Goal: Task Accomplishment & Management: Manage account settings

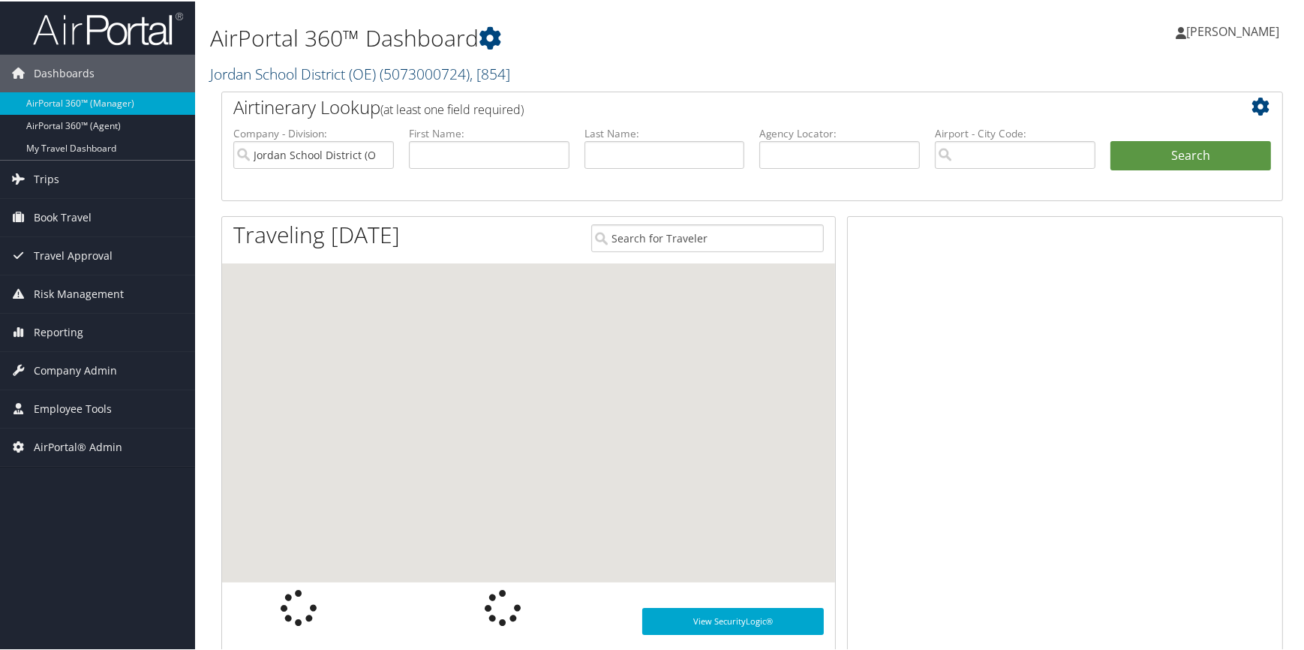
click at [284, 74] on link "Jordan School District (OE) ( 5073000724 ) , [ 854 ]" at bounding box center [360, 72] width 300 height 20
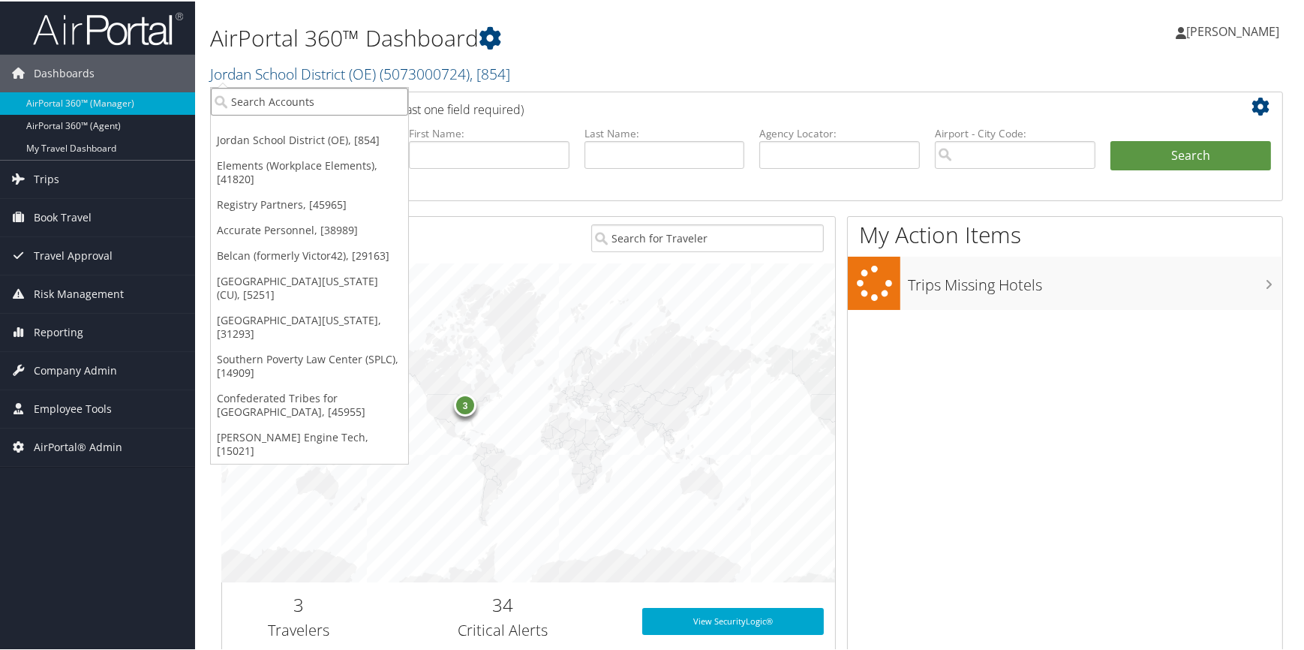
click at [272, 94] on input "search" at bounding box center [309, 100] width 197 height 28
type input "[PERSON_NAME] n ni"
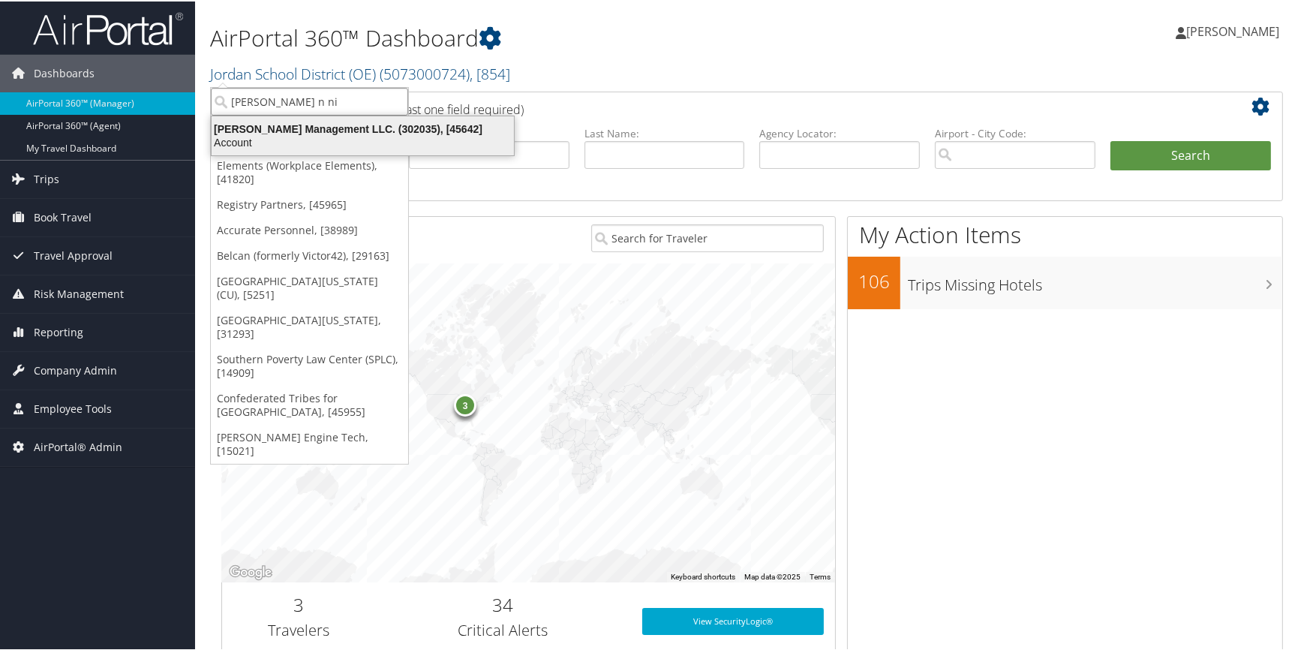
click at [312, 145] on div "Account" at bounding box center [363, 141] width 320 height 14
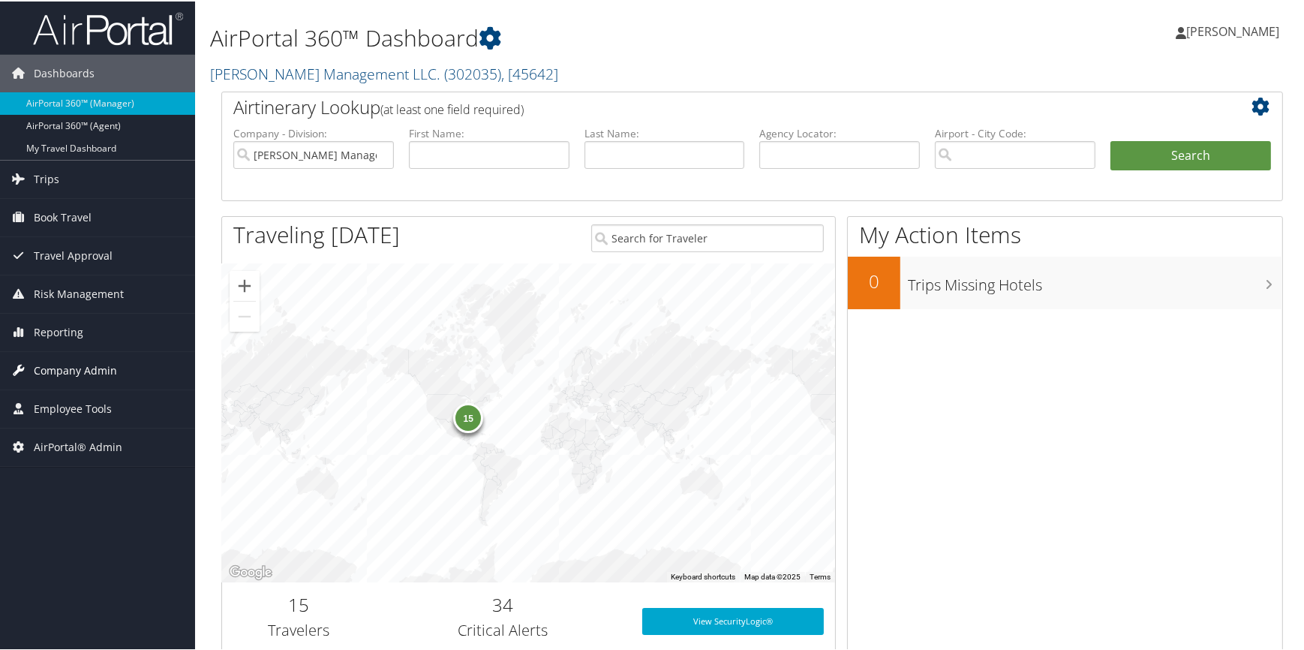
click at [84, 369] on span "Company Admin" at bounding box center [75, 369] width 83 height 38
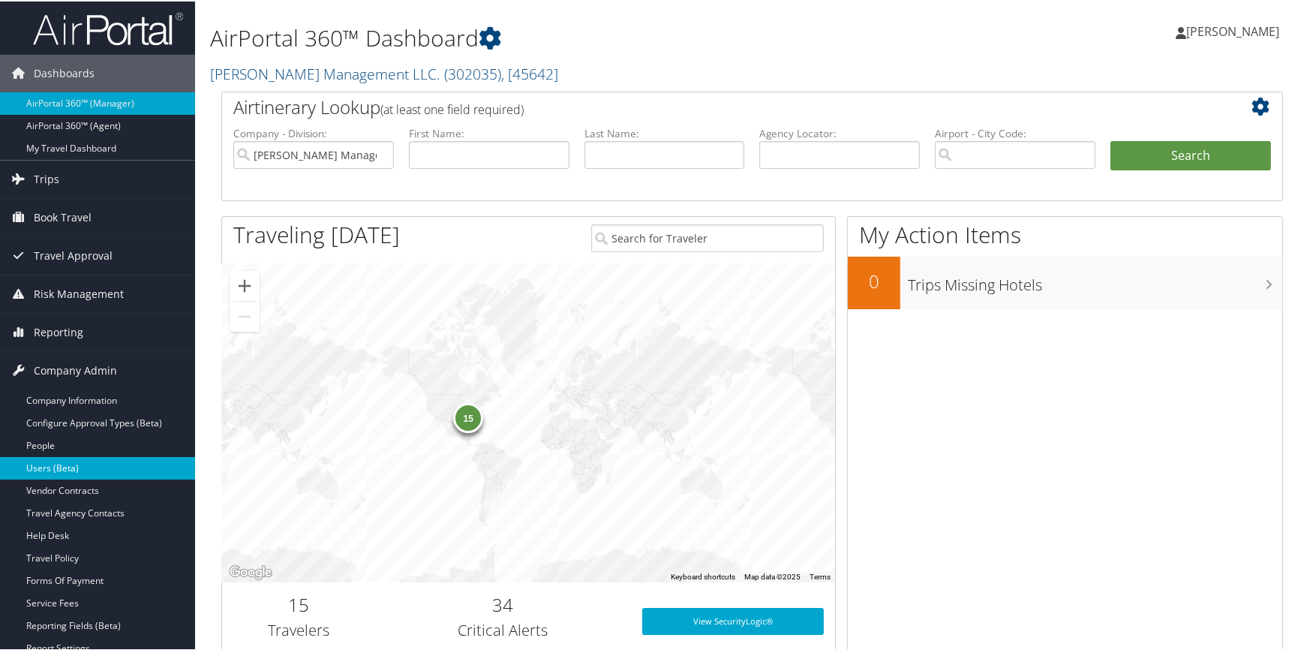
click at [78, 459] on link "Users (Beta)" at bounding box center [97, 467] width 195 height 23
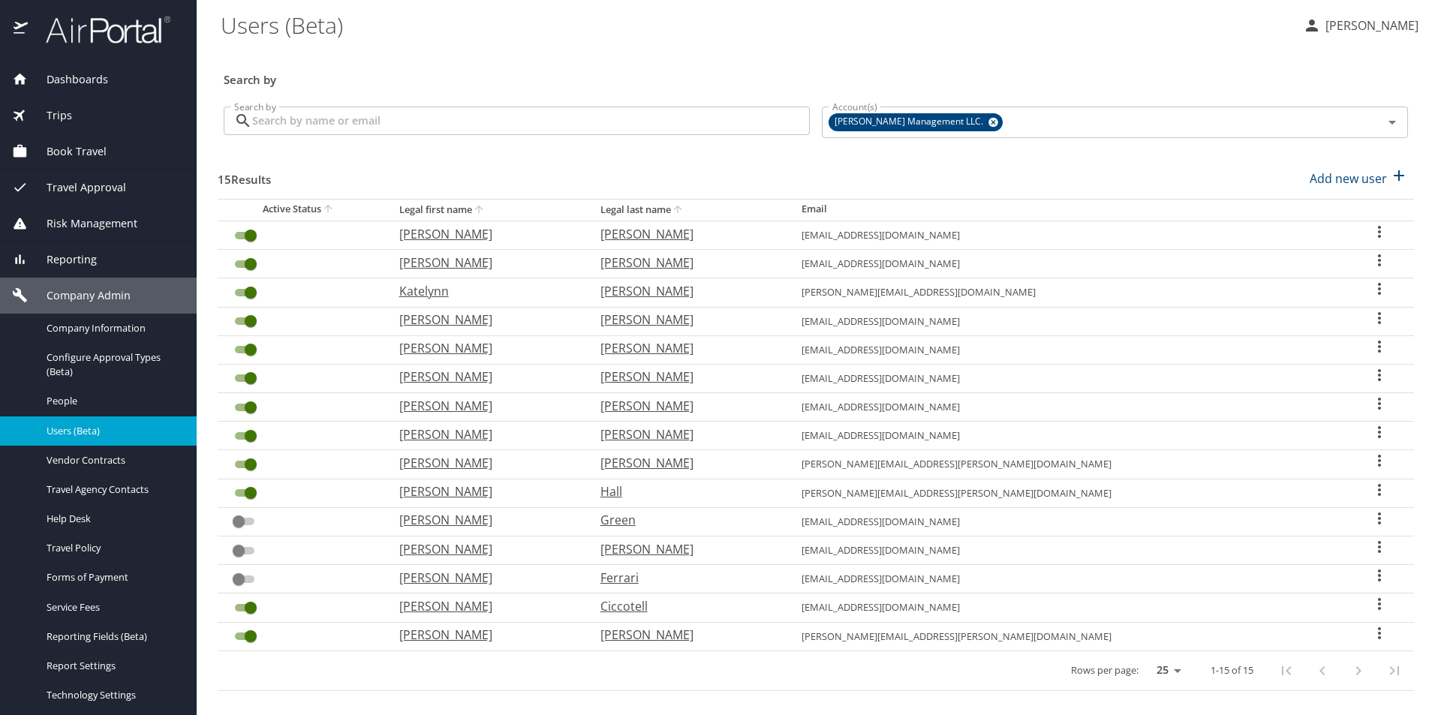
click at [458, 116] on input "Search by" at bounding box center [531, 121] width 558 height 29
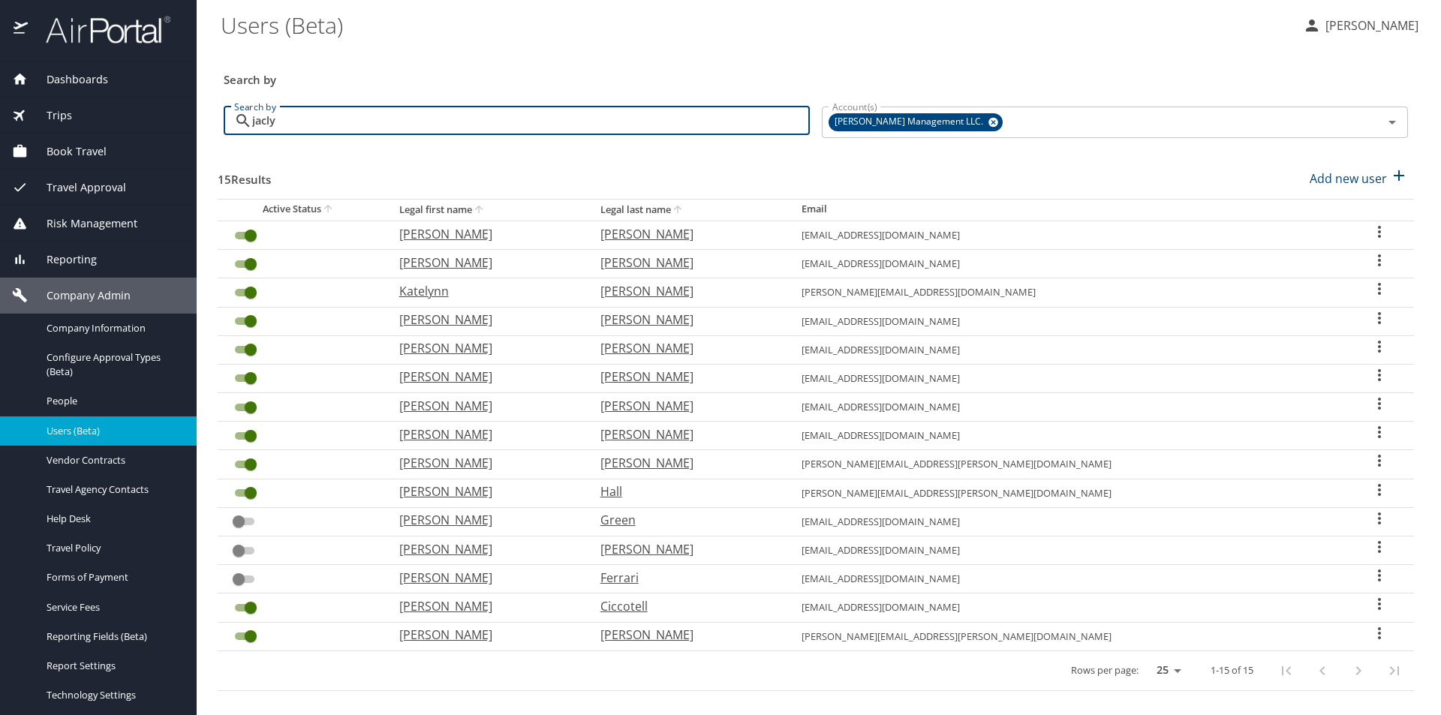
type input "jaclyn"
checkbox input "false"
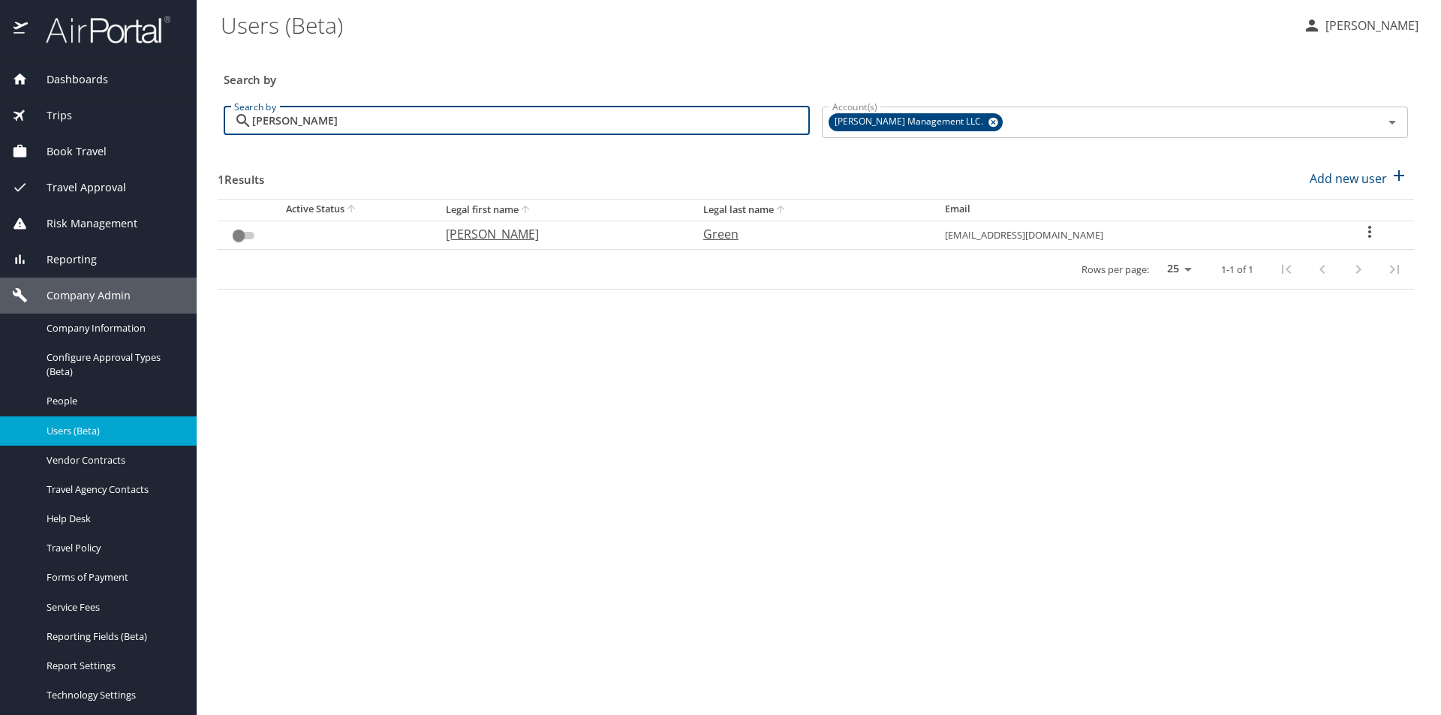
type input "jaclyn"
click at [1368, 227] on icon "User Search Table" at bounding box center [1369, 232] width 3 height 12
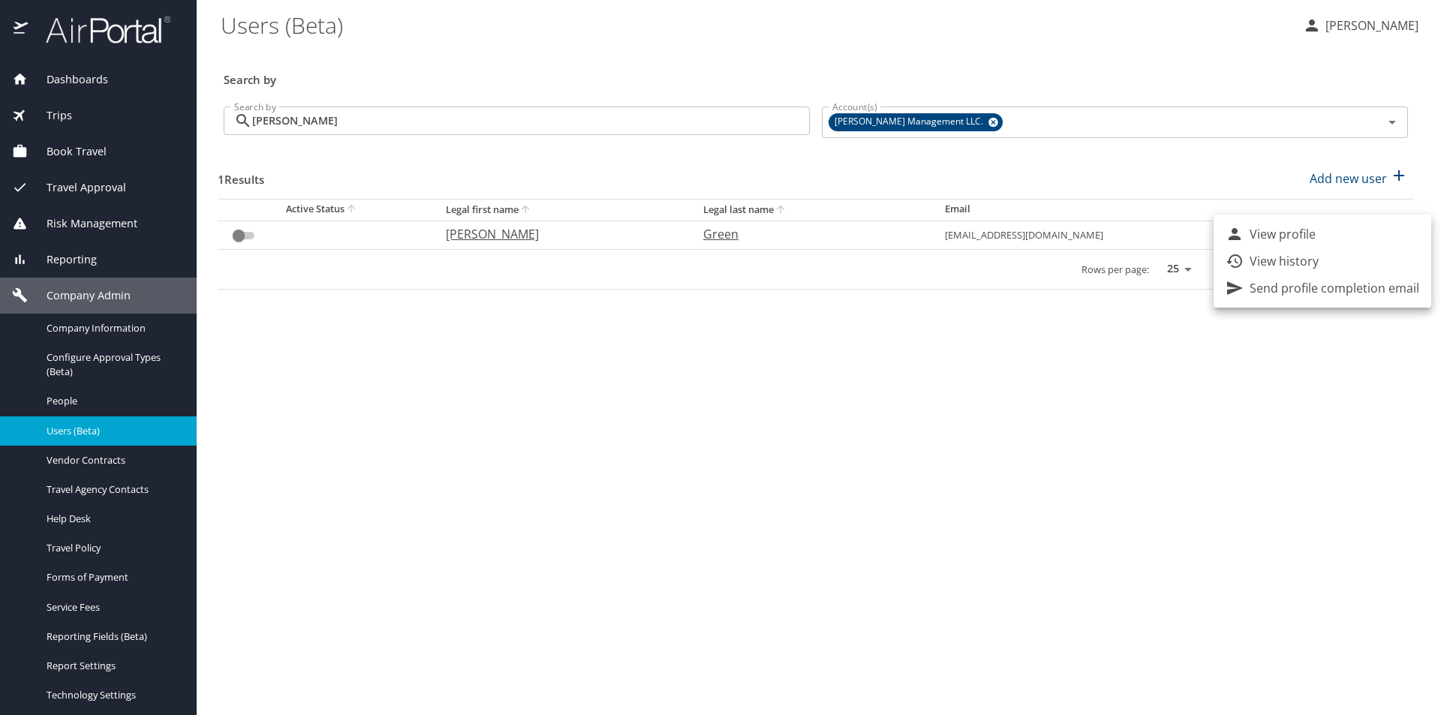
click at [1131, 393] on div at bounding box center [720, 357] width 1441 height 715
click at [1368, 231] on icon "User Search Table" at bounding box center [1370, 232] width 18 height 18
click at [524, 345] on div at bounding box center [720, 357] width 1441 height 715
click at [1370, 233] on icon "User Search Table" at bounding box center [1370, 232] width 18 height 18
click at [275, 263] on div at bounding box center [720, 357] width 1441 height 715
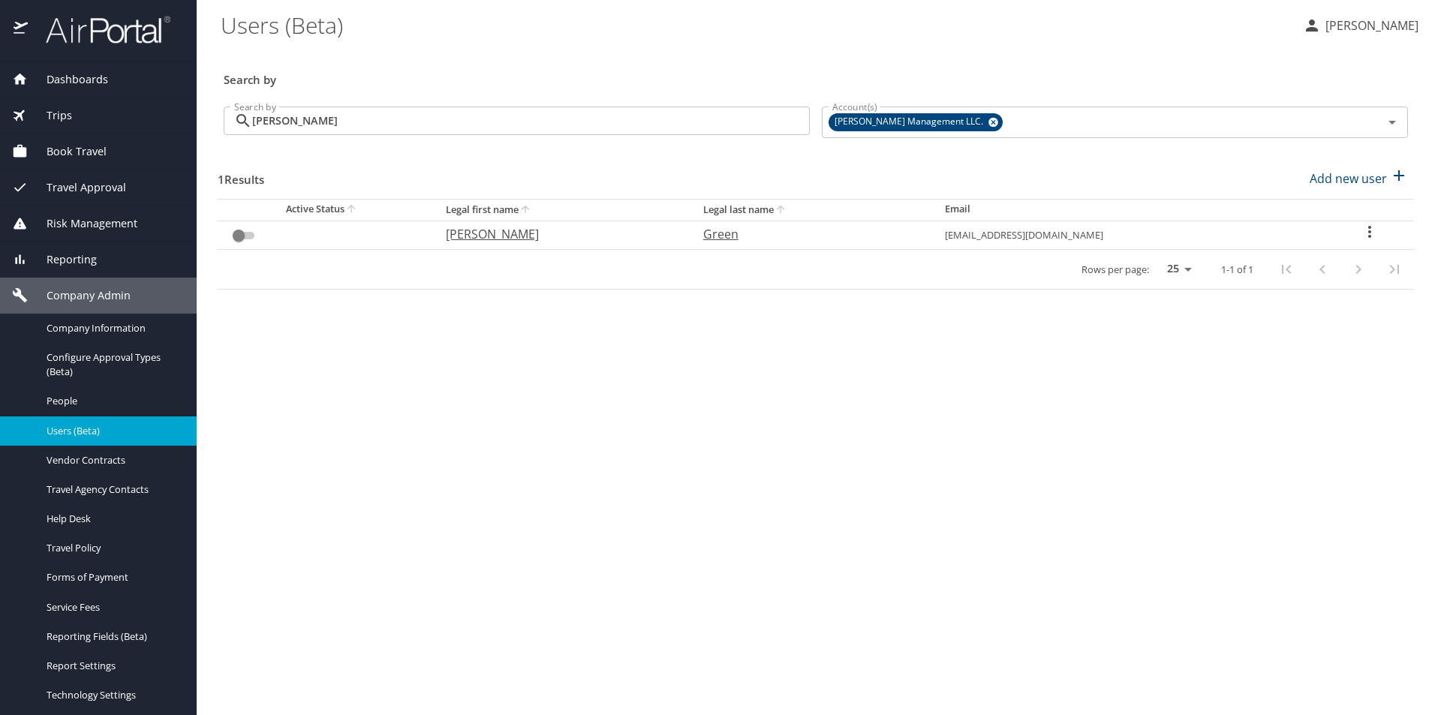
click at [1364, 227] on icon "User Search Table" at bounding box center [1370, 232] width 18 height 18
click at [924, 409] on div at bounding box center [720, 357] width 1441 height 715
click at [105, 359] on span "Configure Approval Types (Beta)" at bounding box center [113, 364] width 132 height 29
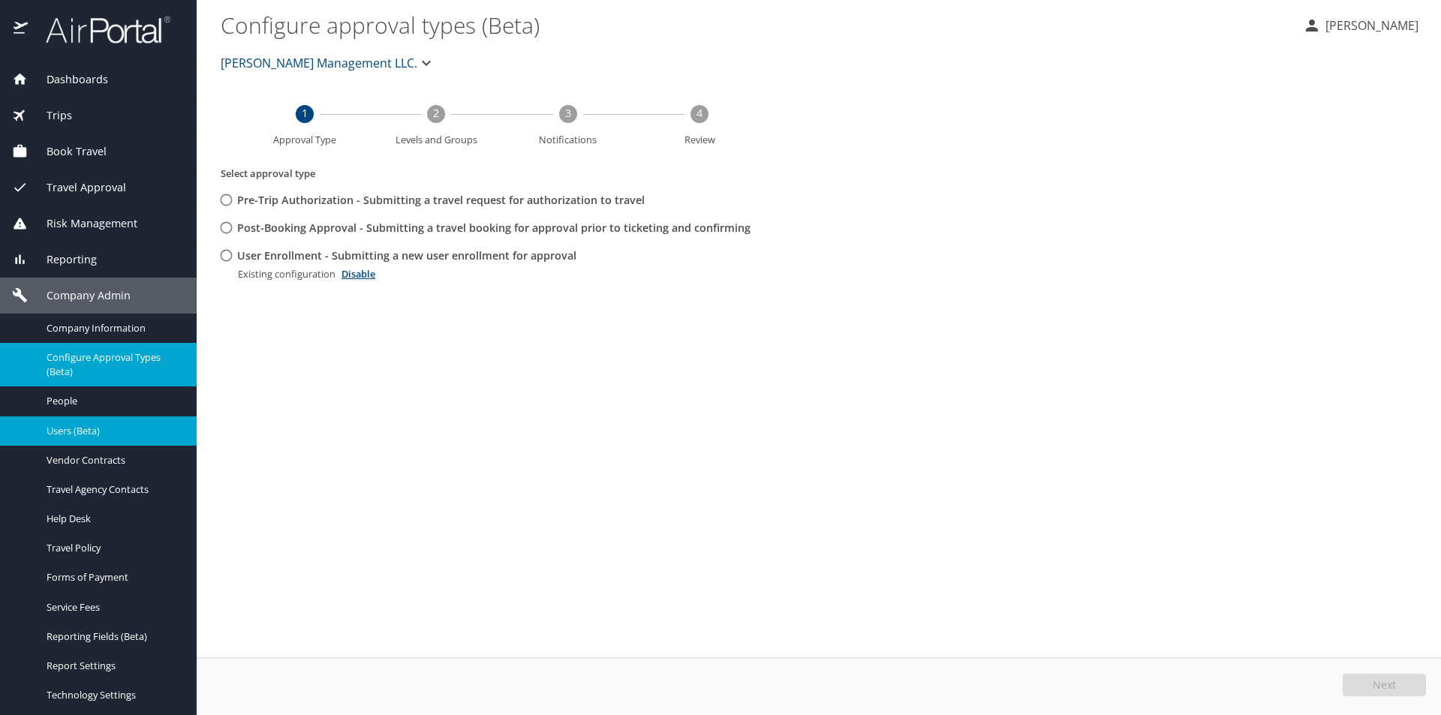
click at [117, 425] on span "Users (Beta)" at bounding box center [113, 431] width 132 height 14
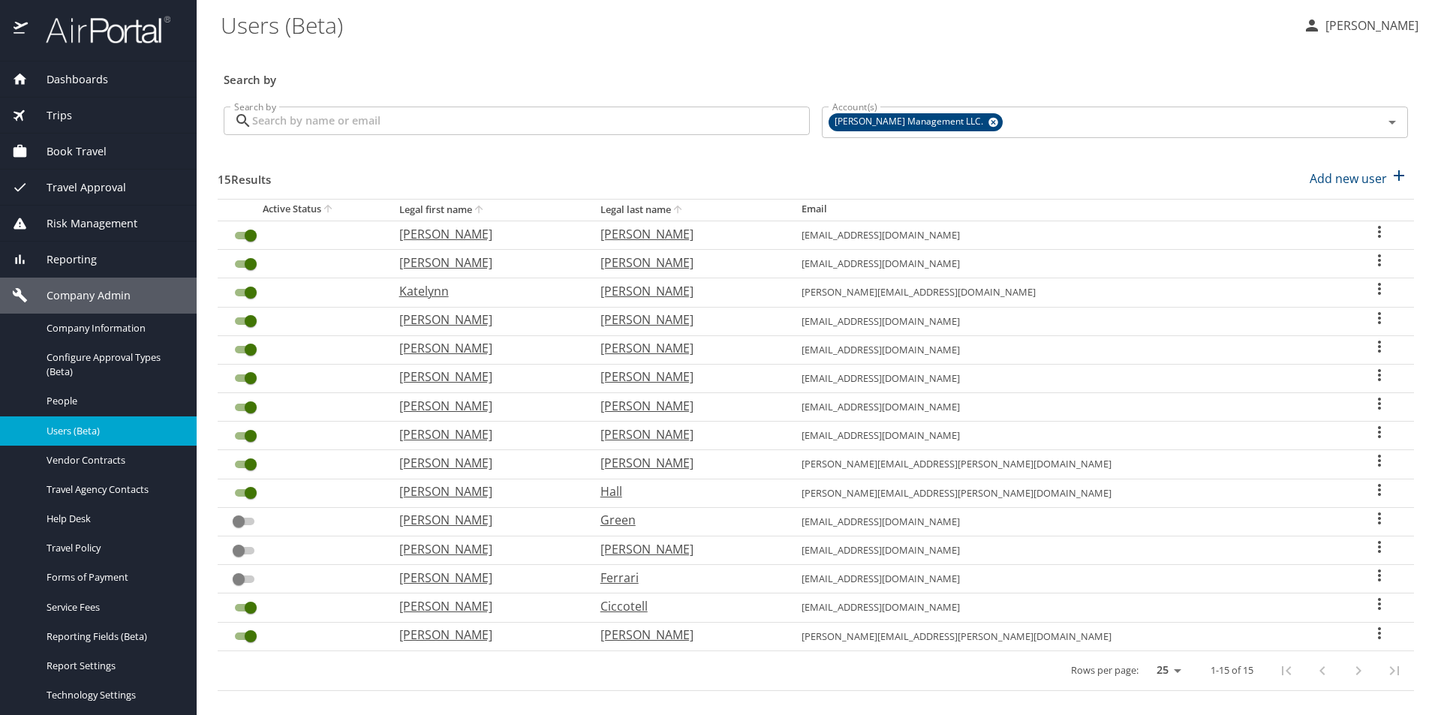
click at [334, 125] on input "Search by" at bounding box center [531, 121] width 558 height 29
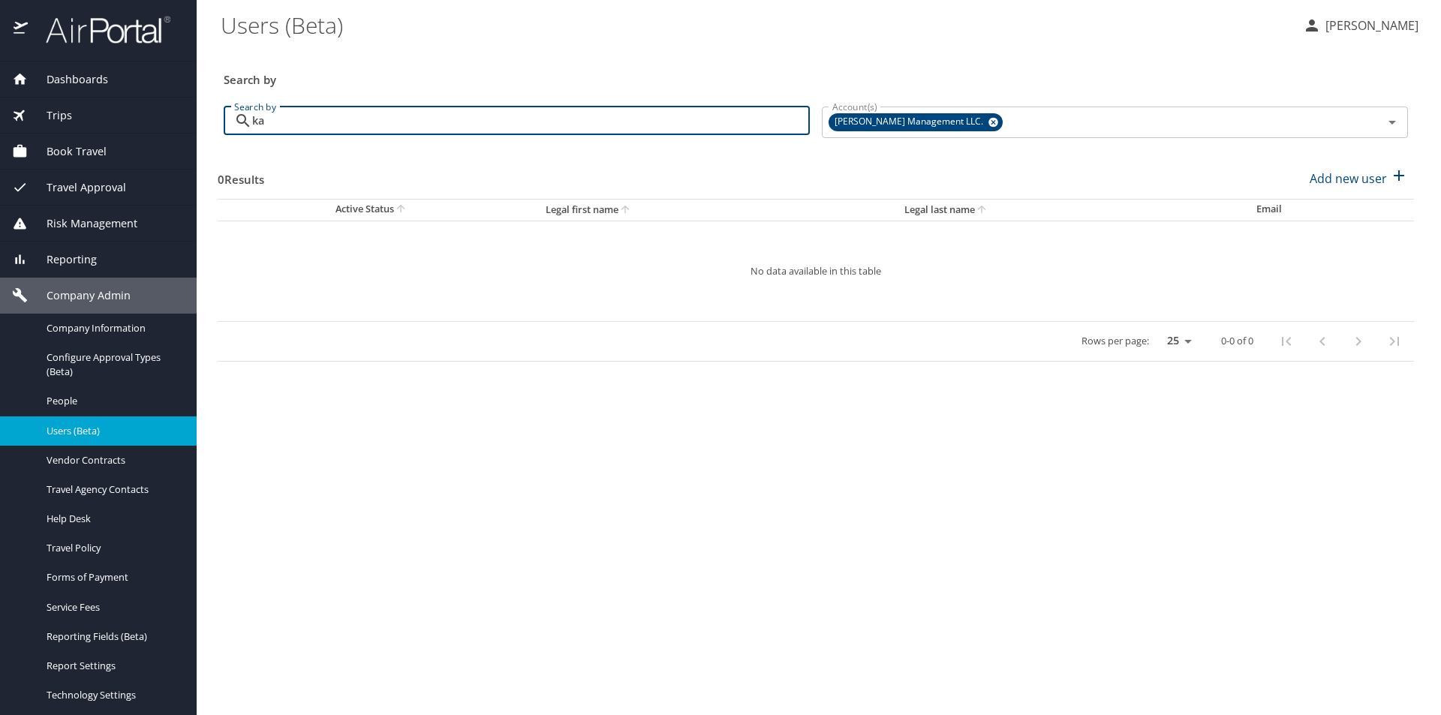
type input "k"
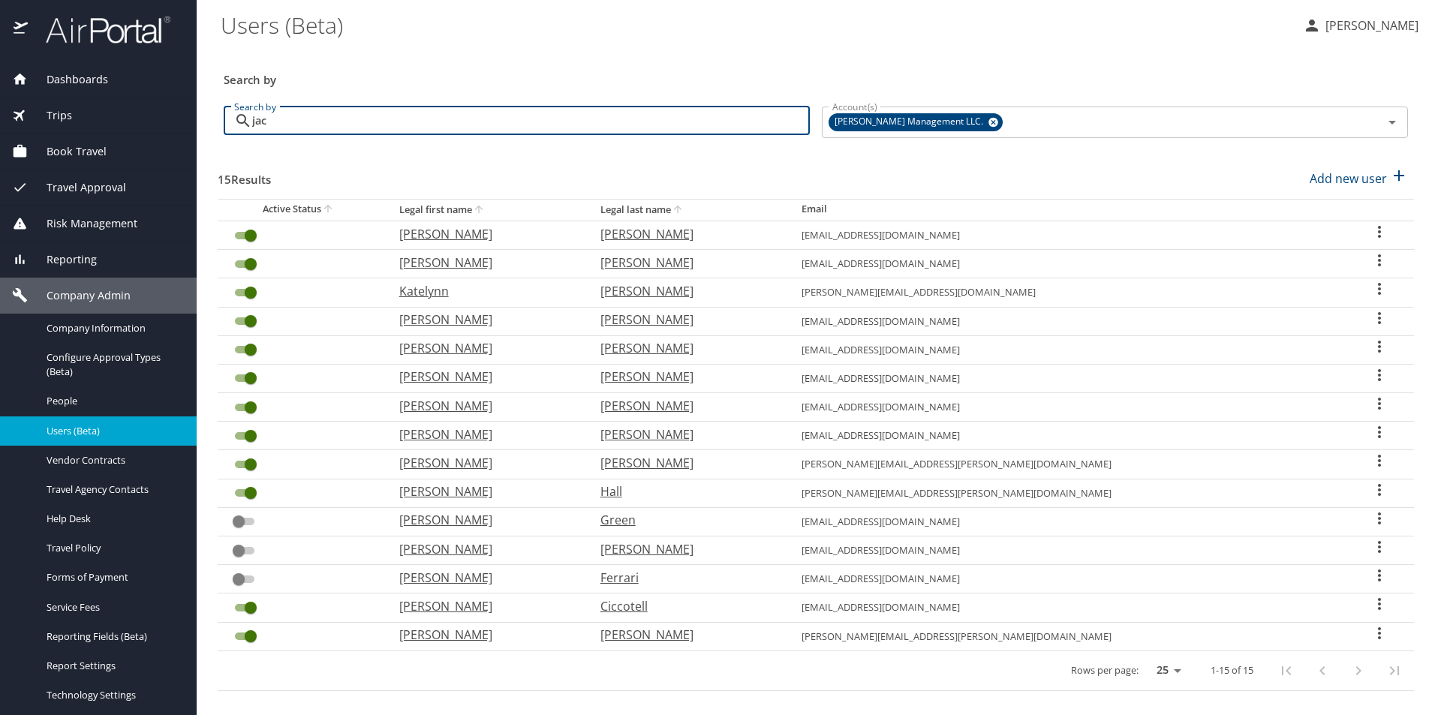
type input "jacl"
checkbox input "false"
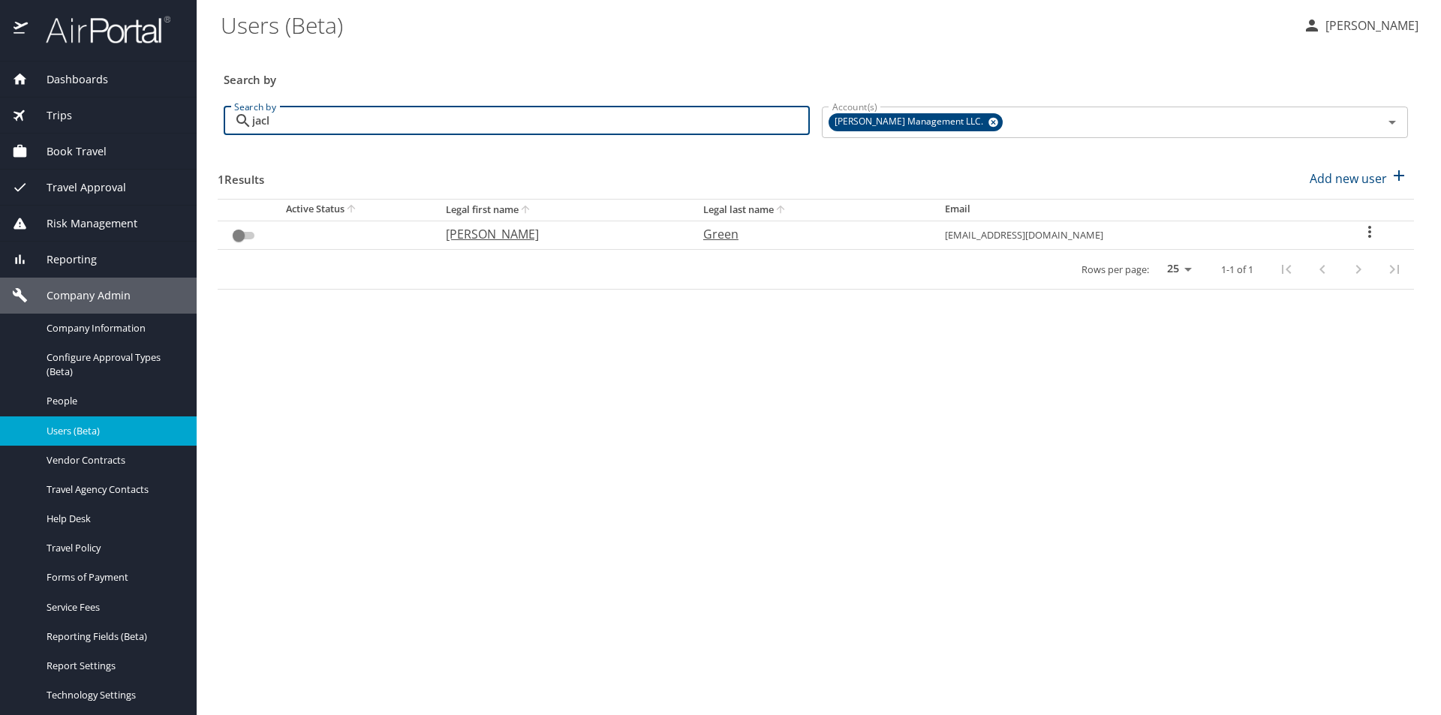
type input "jacl"
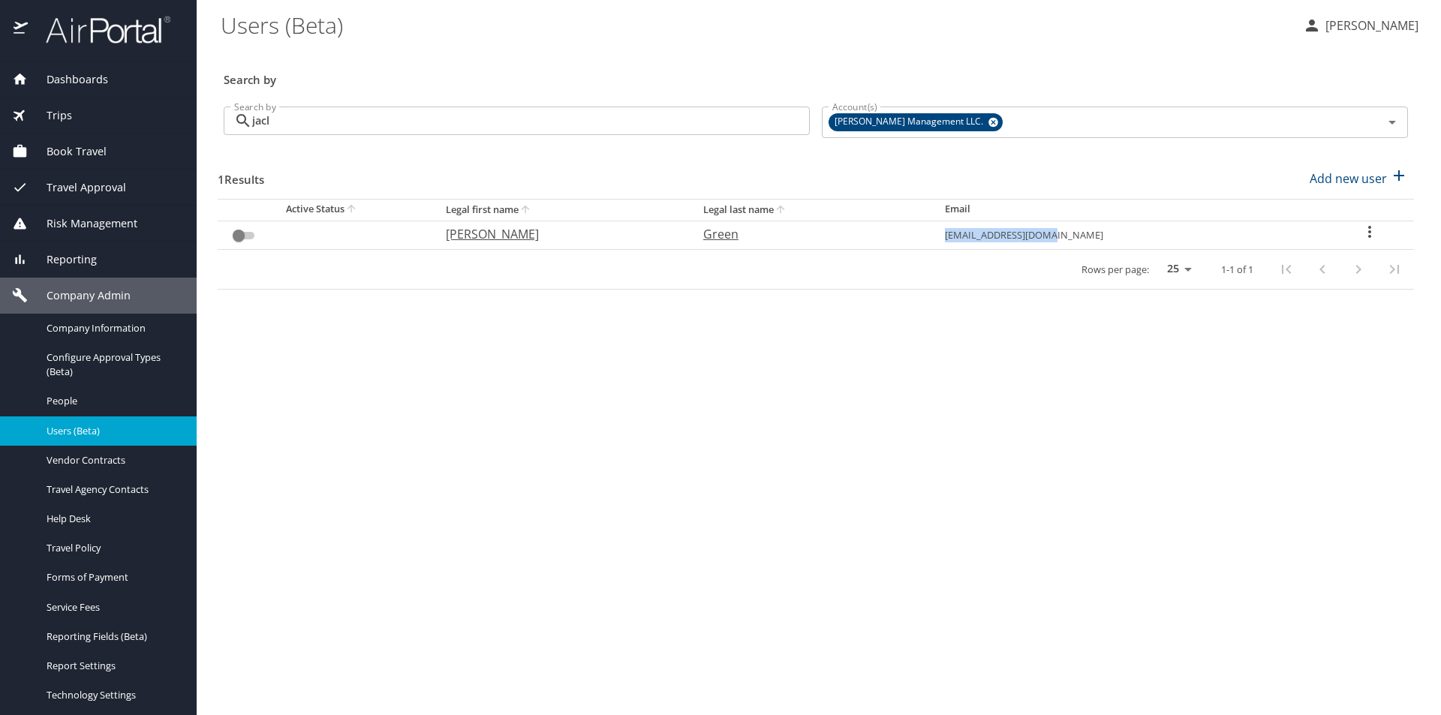
drag, startPoint x: 1136, startPoint y: 234, endPoint x: 1023, endPoint y: 233, distance: 112.6
click at [1023, 233] on td "Jgreen@jimnnicks.com" at bounding box center [1129, 235] width 393 height 29
copy td "Jgreen@jimnnicks.com"
click at [92, 453] on span "Vendor Contracts" at bounding box center [113, 460] width 132 height 14
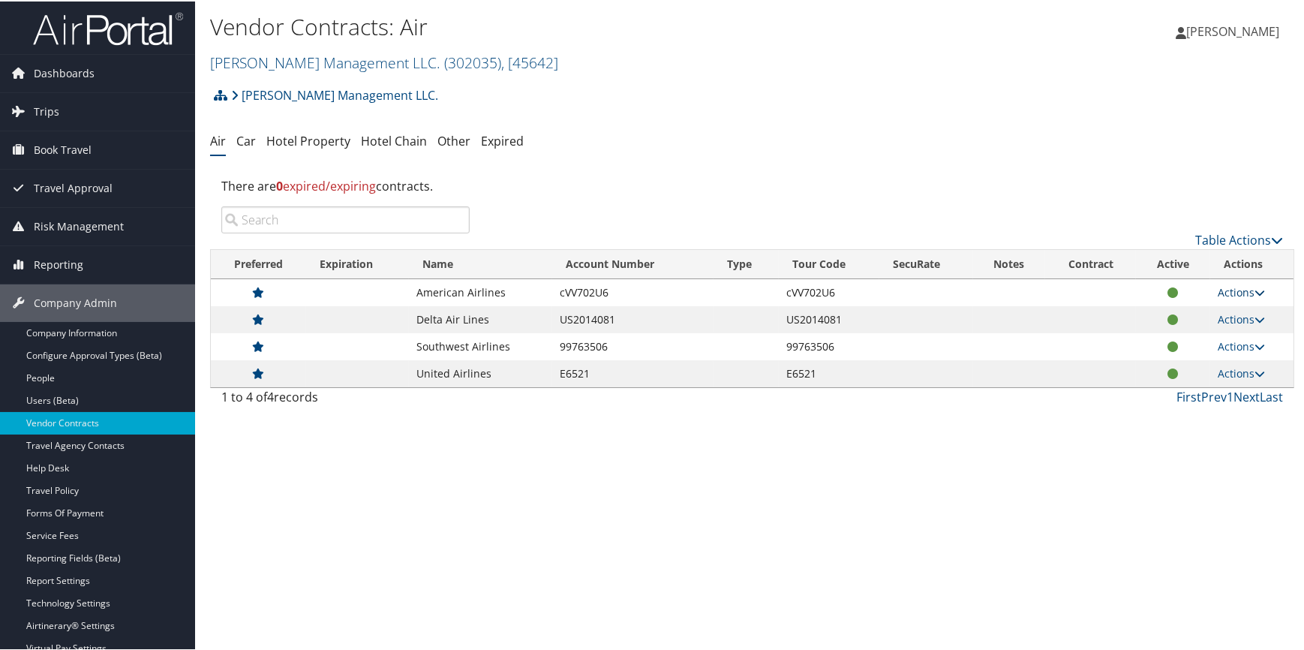
click at [1238, 288] on link "Actions" at bounding box center [1241, 291] width 47 height 14
click at [1213, 329] on link "Edit Contract" at bounding box center [1208, 339] width 100 height 26
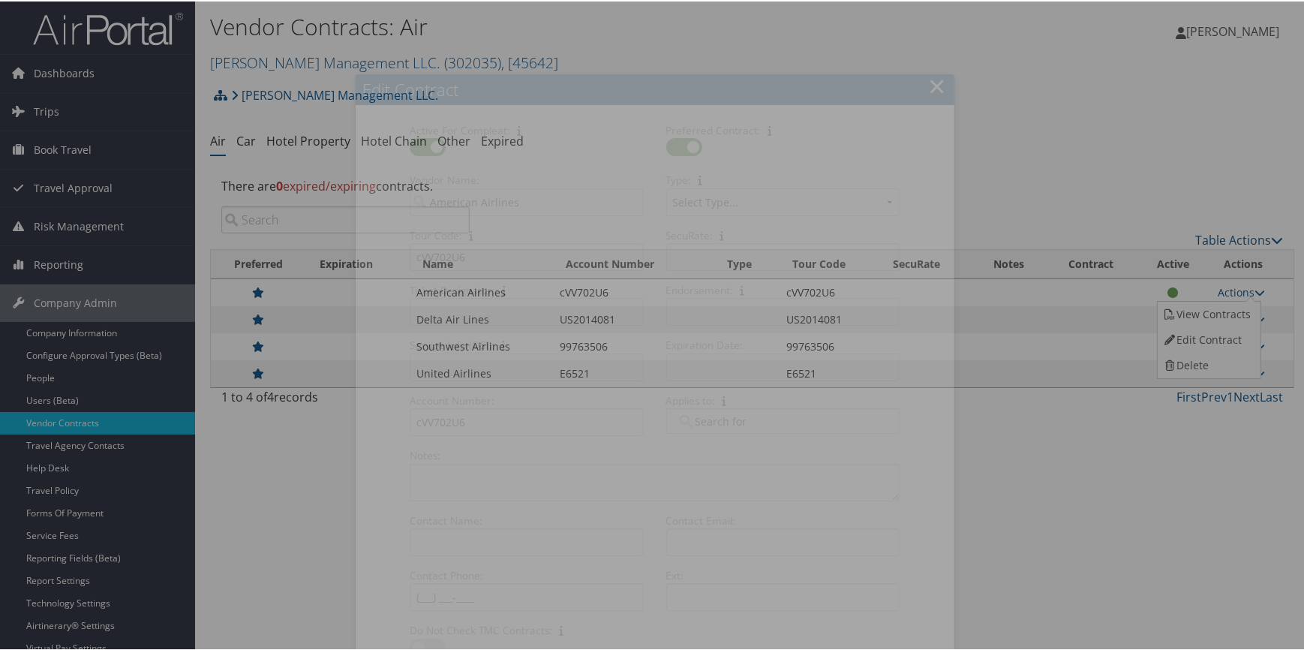
select select "[object Object]"
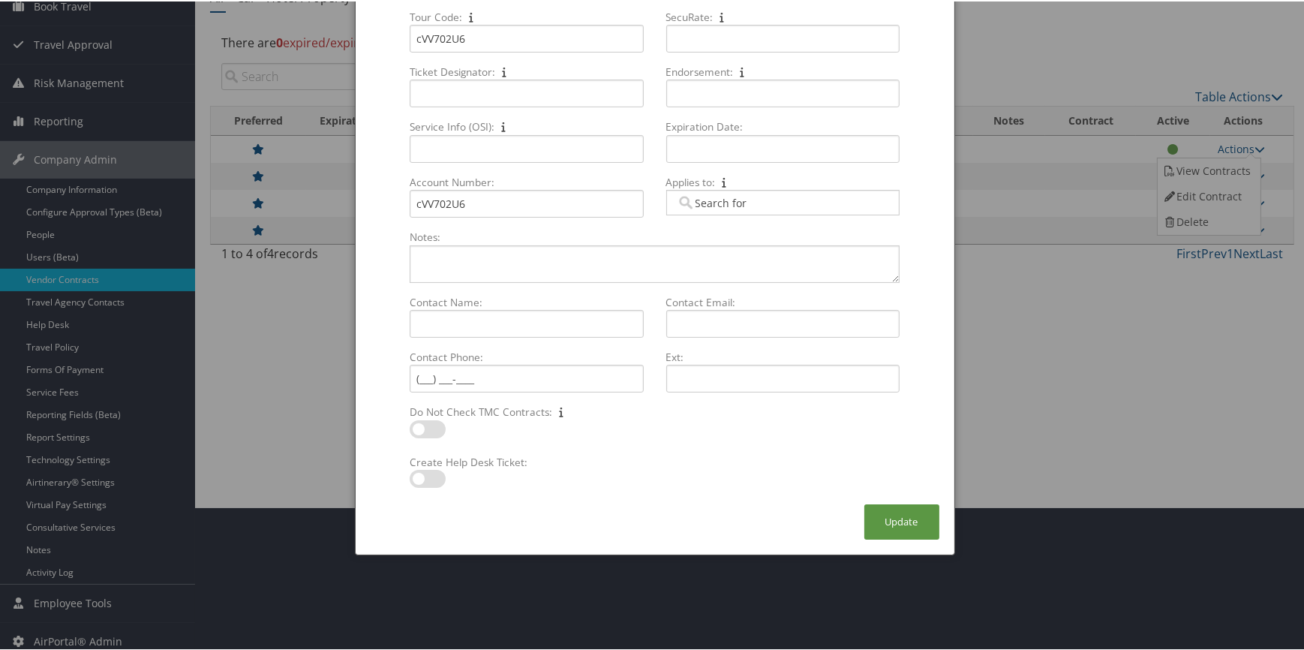
scroll to position [152, 0]
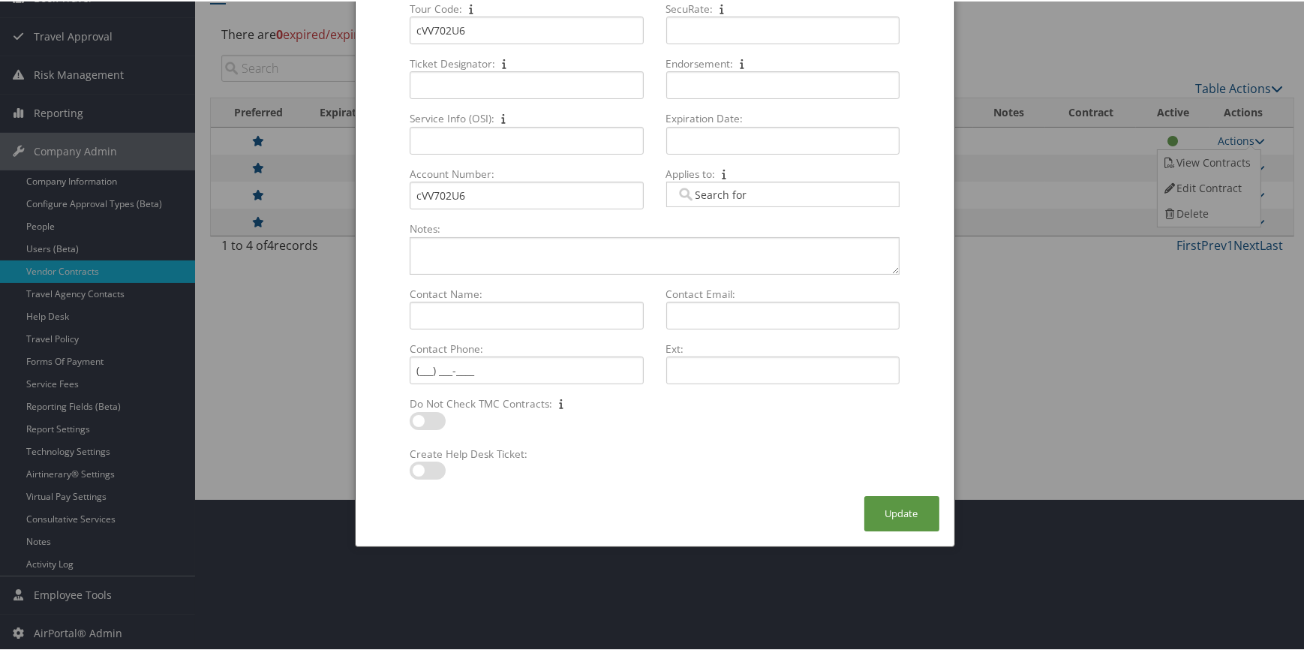
click at [1041, 362] on div at bounding box center [655, 325] width 1310 height 650
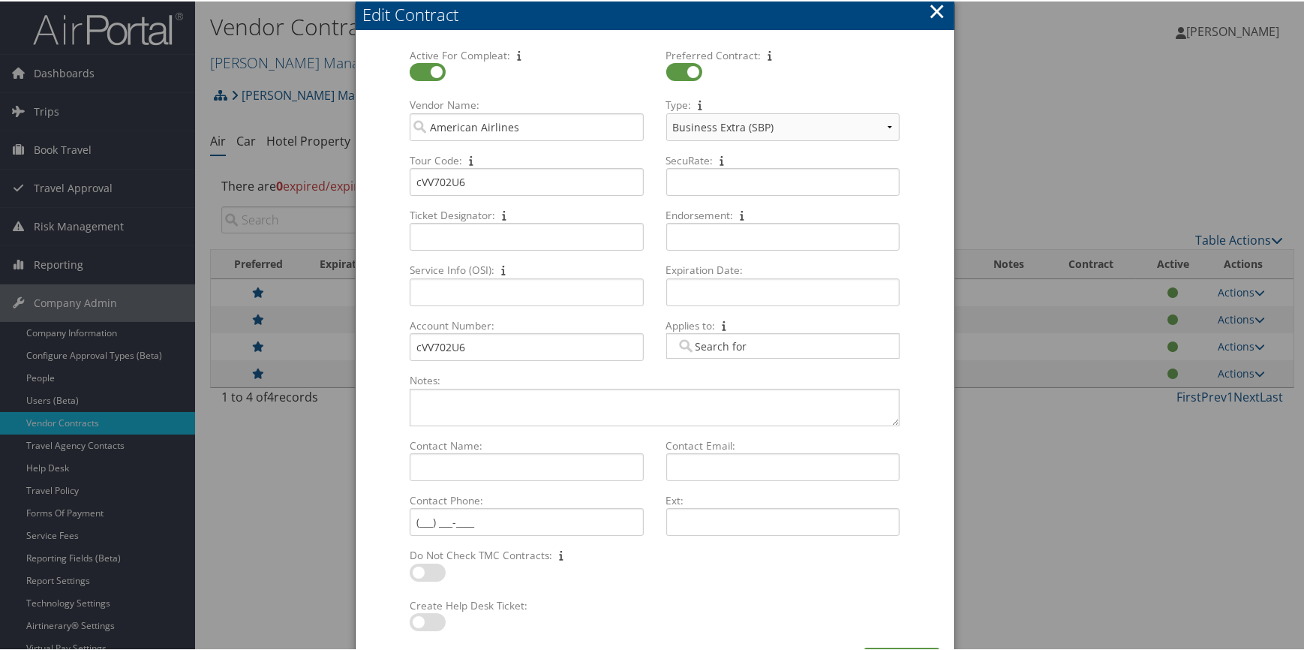
scroll to position [0, 0]
click at [939, 8] on button "×" at bounding box center [936, 10] width 17 height 30
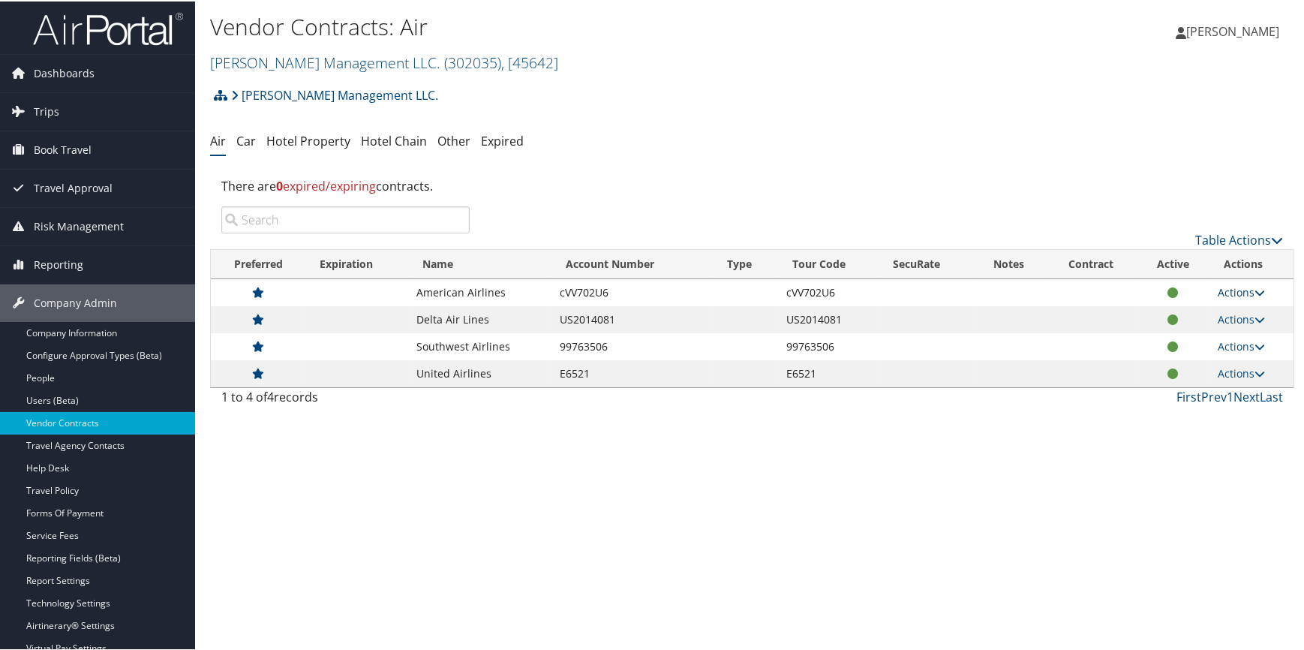
click at [1241, 290] on link "Actions" at bounding box center [1241, 291] width 47 height 14
click at [1089, 173] on div "There are 0 expired/expiring contracts." at bounding box center [752, 184] width 1084 height 41
click at [1233, 316] on link "Actions" at bounding box center [1241, 318] width 47 height 14
click at [1195, 338] on link "View Contracts" at bounding box center [1208, 340] width 100 height 26
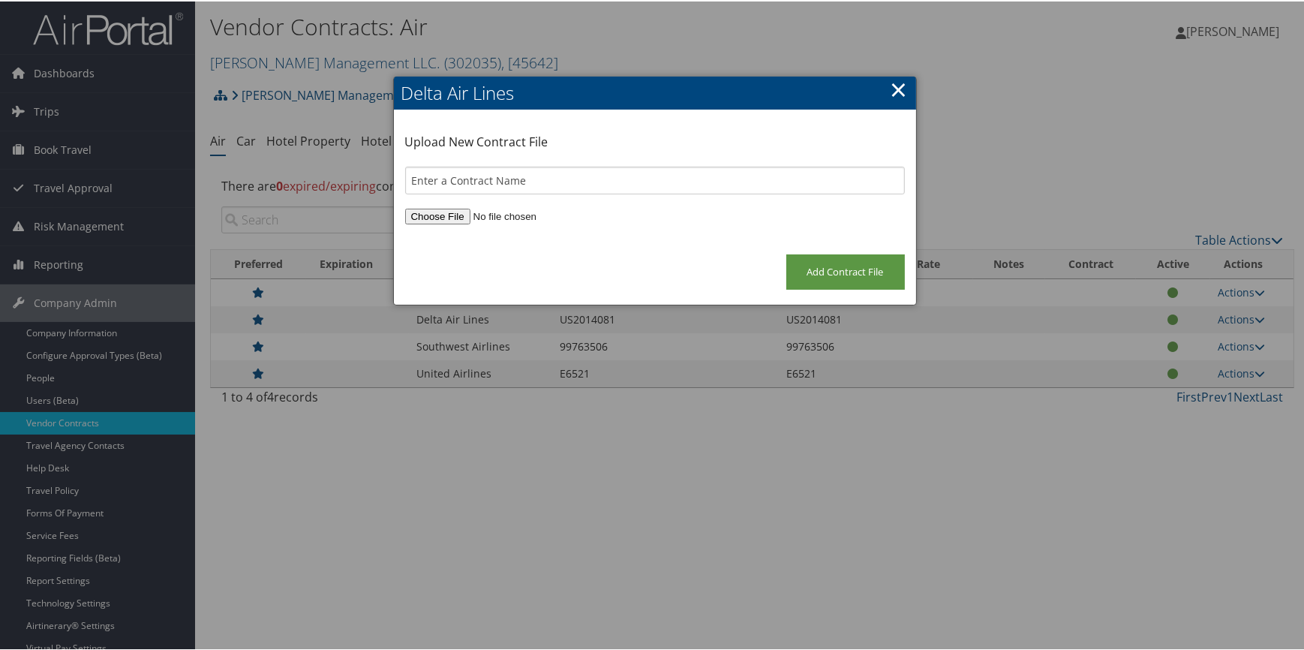
click at [896, 98] on link "×" at bounding box center [899, 88] width 17 height 30
